Goal: Task Accomplishment & Management: Use online tool/utility

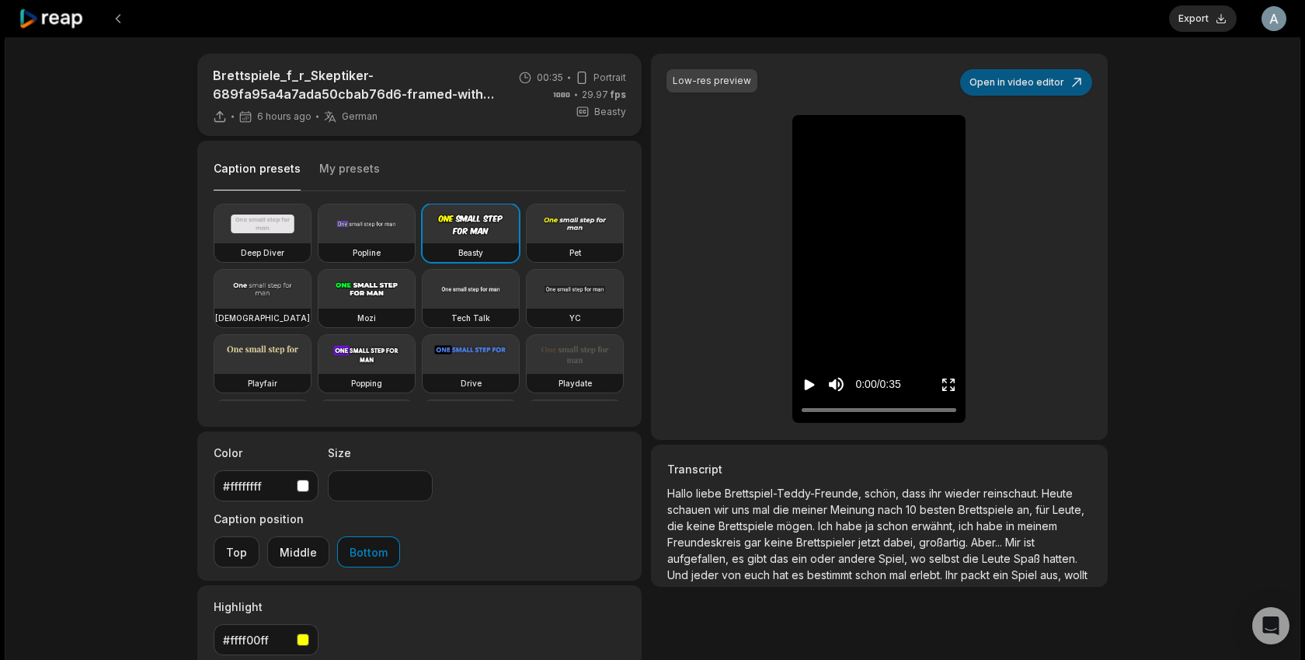
click at [1049, 94] on button "Open in video editor" at bounding box center [1026, 82] width 132 height 26
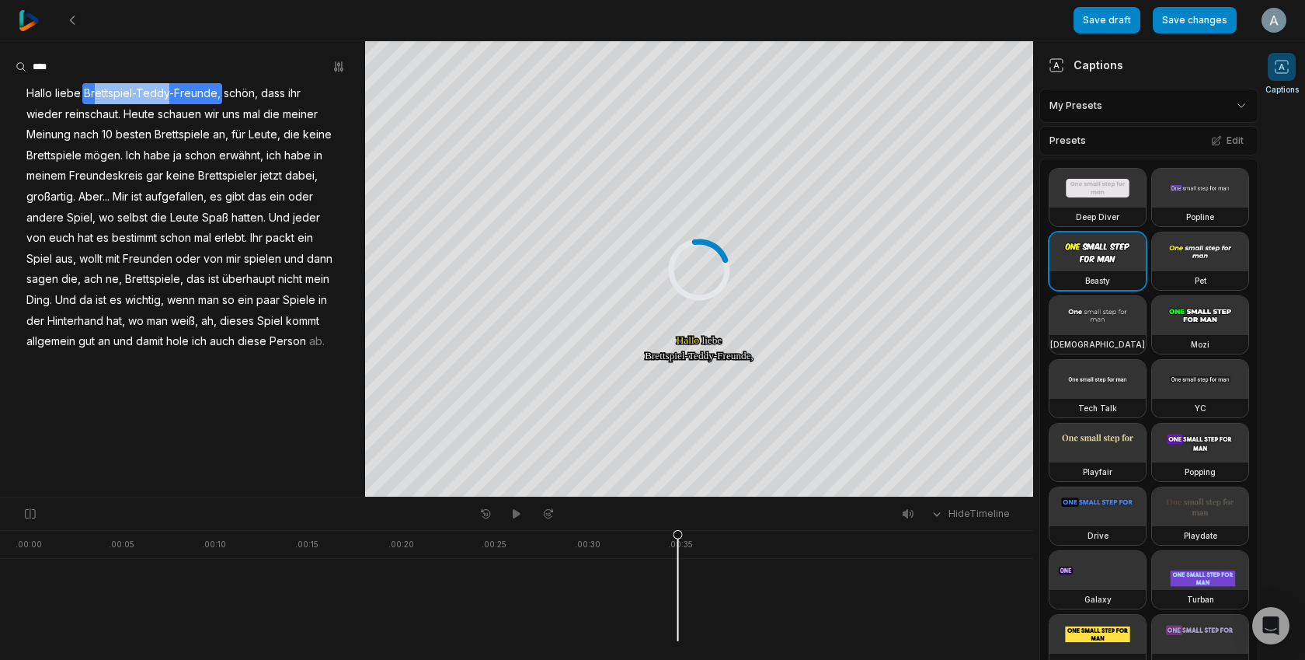
drag, startPoint x: 96, startPoint y: 89, endPoint x: 165, endPoint y: 90, distance: 69.2
click at [165, 90] on span "Brettspiel-Teddy-Freunde," at bounding box center [152, 93] width 140 height 21
click at [152, 176] on button "Remove caption" at bounding box center [152, 179] width 105 height 20
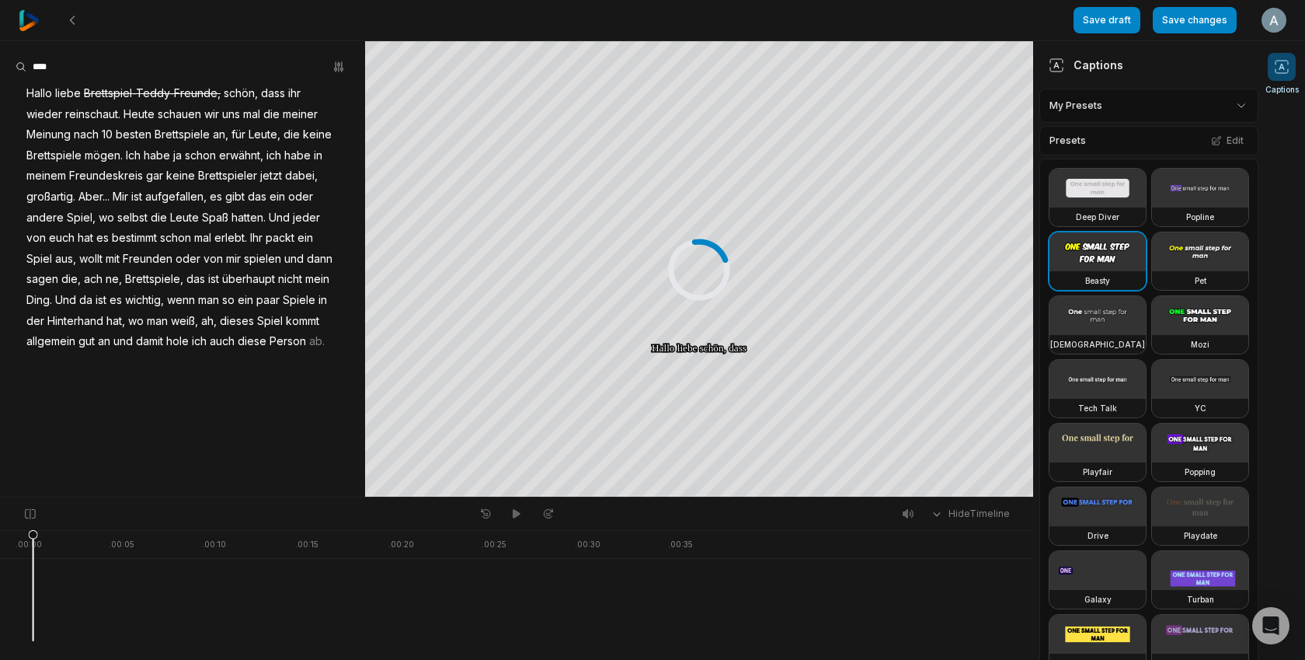
click at [1201, 35] on div "Save draft Save changes Open user menu" at bounding box center [1180, 20] width 213 height 40
click at [1198, 27] on button "Save changes" at bounding box center [1195, 20] width 84 height 26
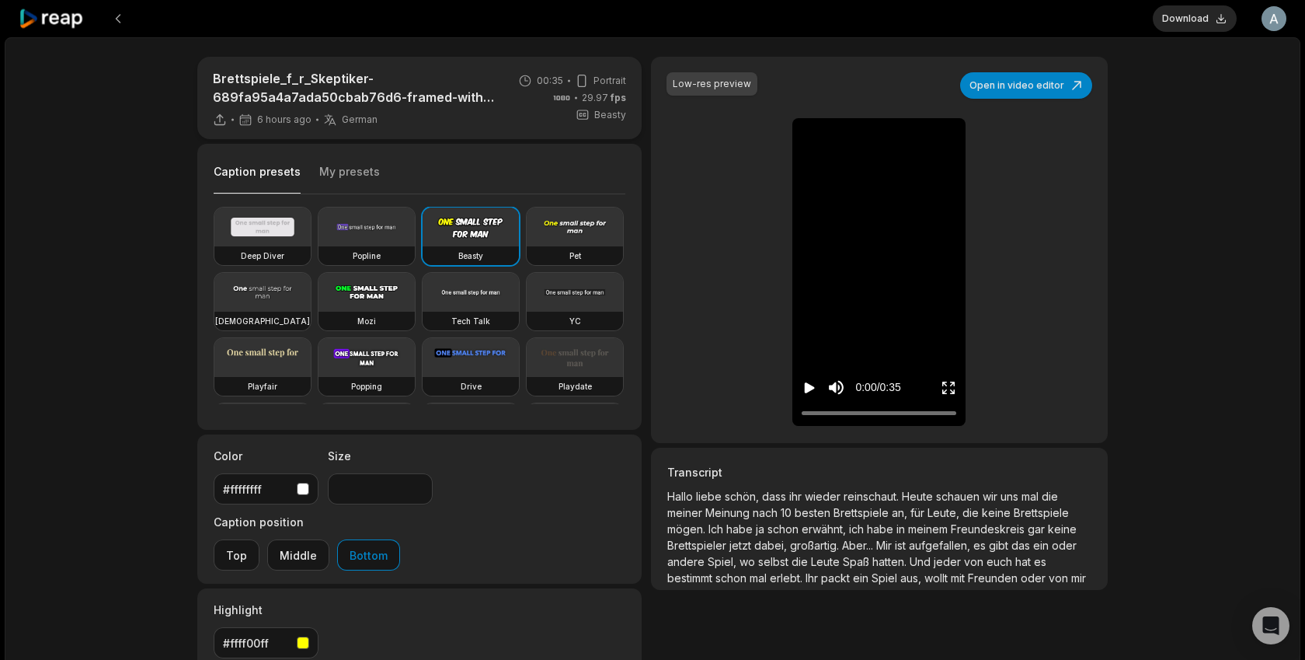
click at [874, 142] on video at bounding box center [879, 130] width 48 height 24
click at [904, 142] on video at bounding box center [879, 130] width 48 height 24
drag, startPoint x: 814, startPoint y: 416, endPoint x: 778, endPoint y: 417, distance: 36.5
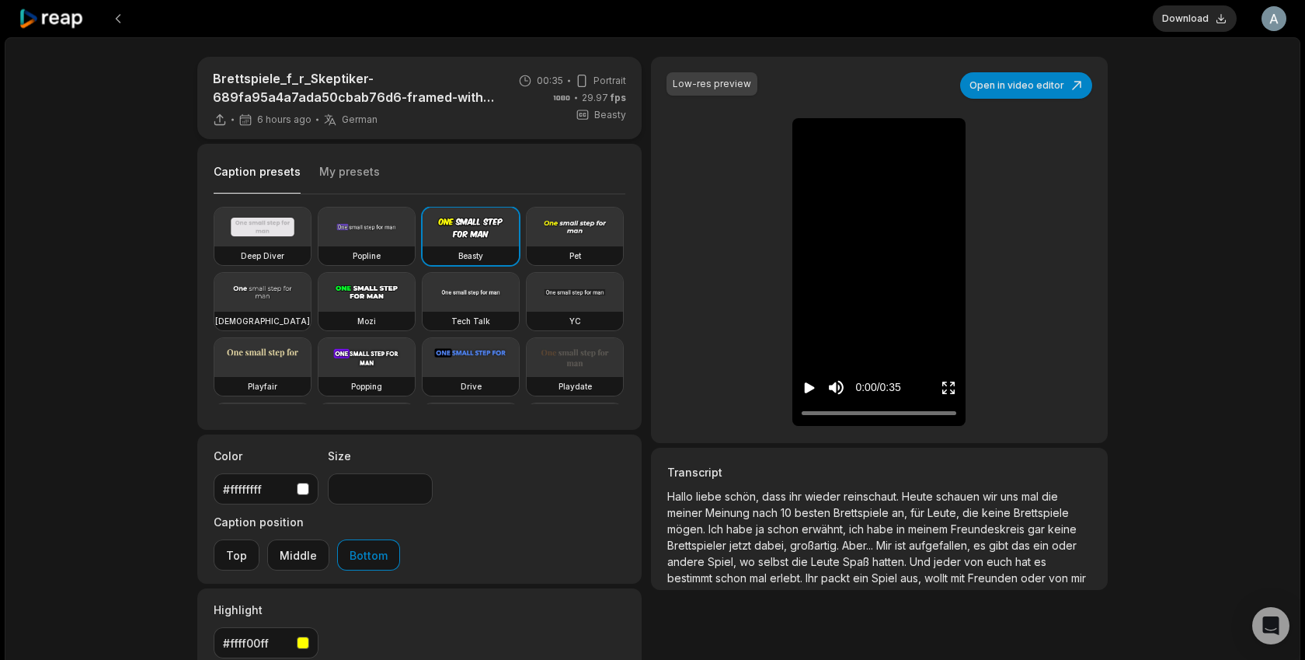
click at [778, 417] on div "Low-res preview Open in video editor [PERSON_NAME] liebe liebe Brettspiel-[PERS…" at bounding box center [879, 250] width 457 height 386
click at [807, 388] on icon "Play video" at bounding box center [810, 387] width 10 height 11
click at [806, 383] on icon "Pause video" at bounding box center [807, 387] width 2 height 11
click at [810, 419] on div "0:03 / 0:35" at bounding box center [879, 384] width 173 height 84
drag, startPoint x: 812, startPoint y: 416, endPoint x: 773, endPoint y: 416, distance: 38.9
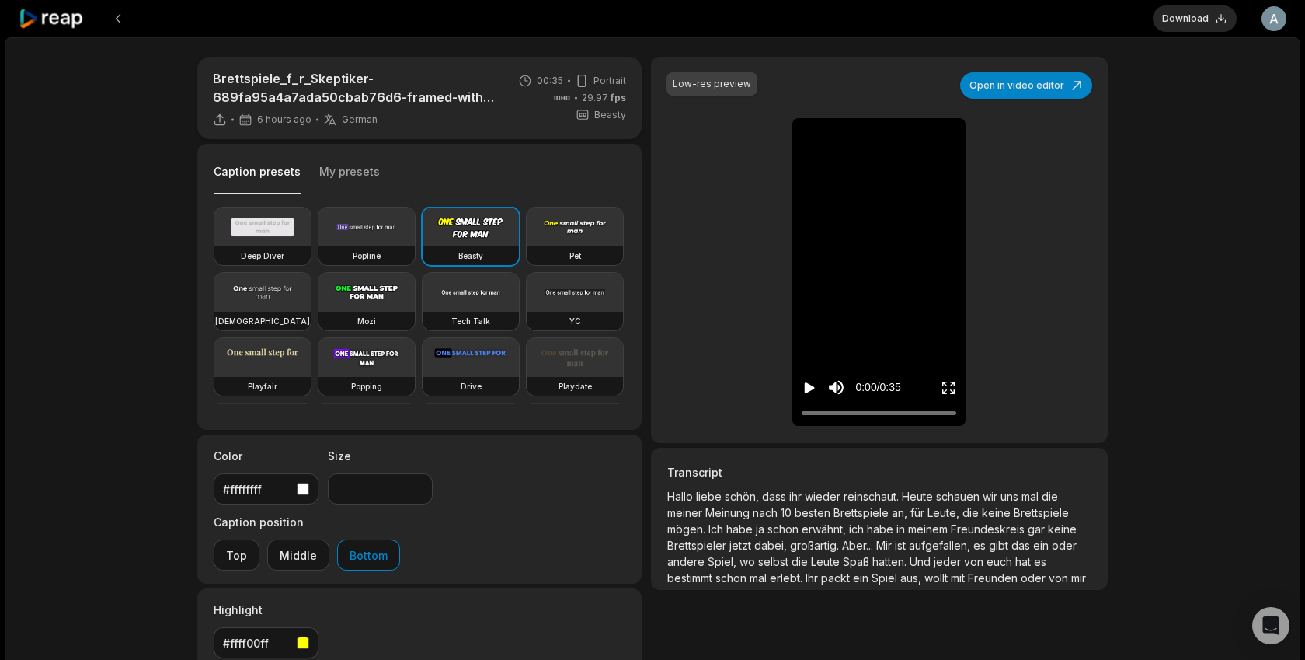
click at [773, 416] on div "Low-res preview Open in video editor [PERSON_NAME] liebe liebe Brettspiel-[PERS…" at bounding box center [879, 250] width 457 height 386
click at [814, 382] on icon "Pause video" at bounding box center [810, 388] width 16 height 16
